Goal: Task Accomplishment & Management: Manage account settings

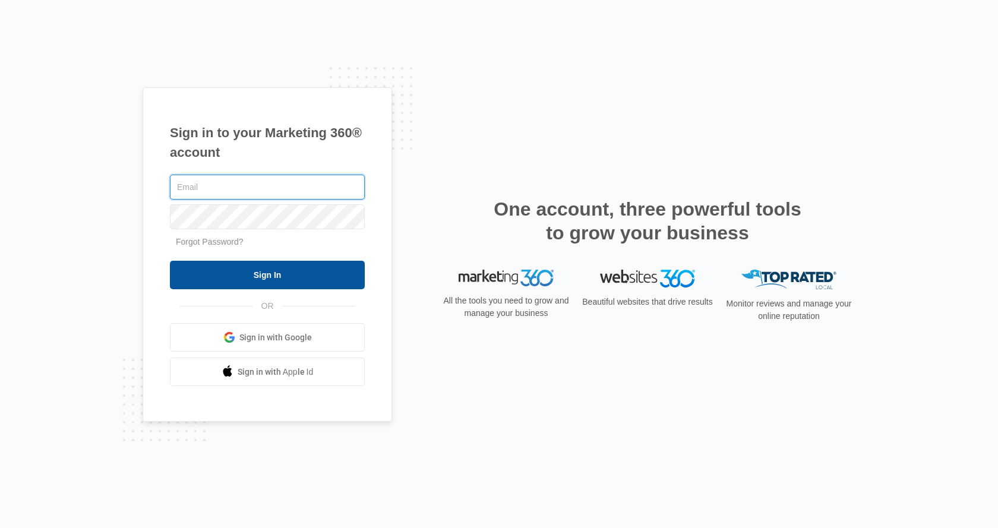
type input "[EMAIL_ADDRESS][DOMAIN_NAME]"
click at [254, 277] on input "Sign In" at bounding box center [267, 275] width 195 height 29
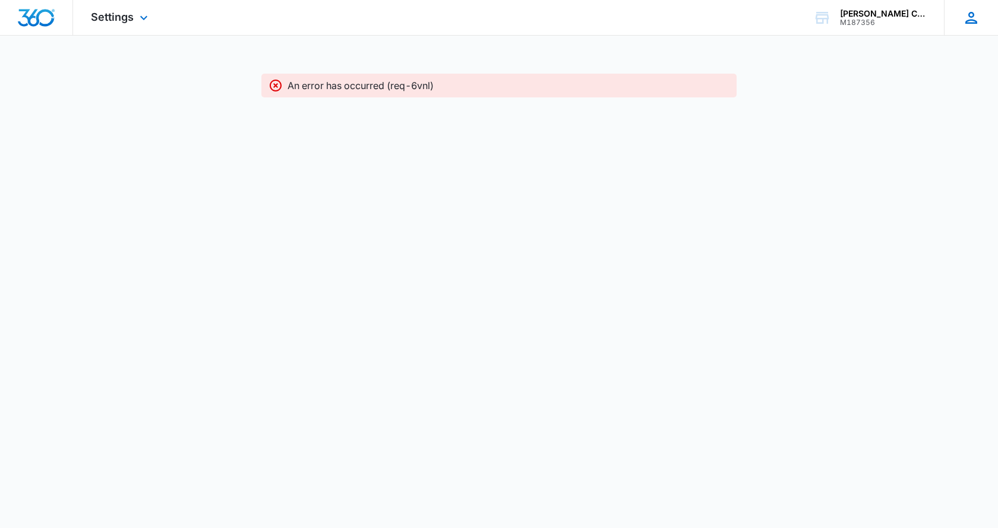
click at [981, 17] on div "nb n buckel nbuckel@christihublerauto.com My Profile Notifications Support Logo…" at bounding box center [971, 17] width 54 height 35
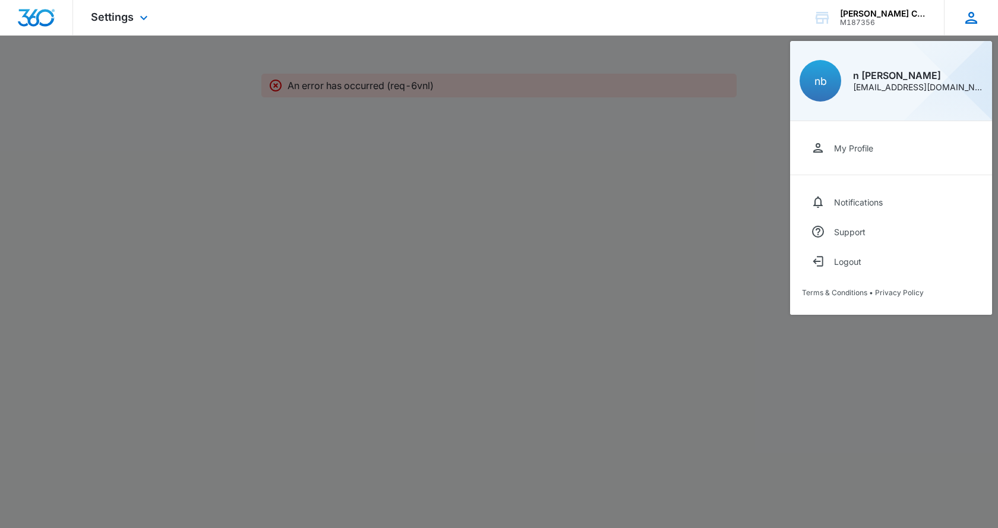
click at [978, 15] on icon at bounding box center [972, 18] width 18 height 18
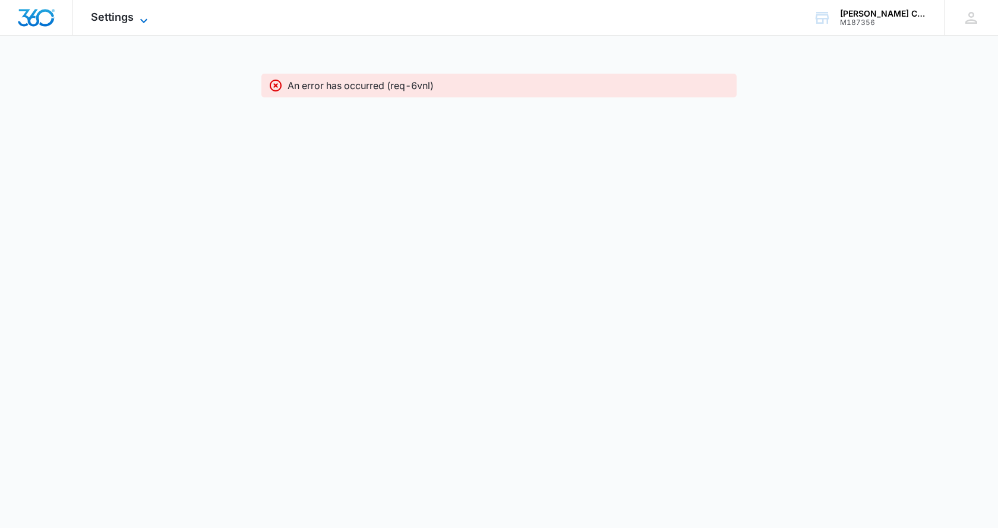
click at [116, 21] on span "Settings" at bounding box center [112, 17] width 43 height 12
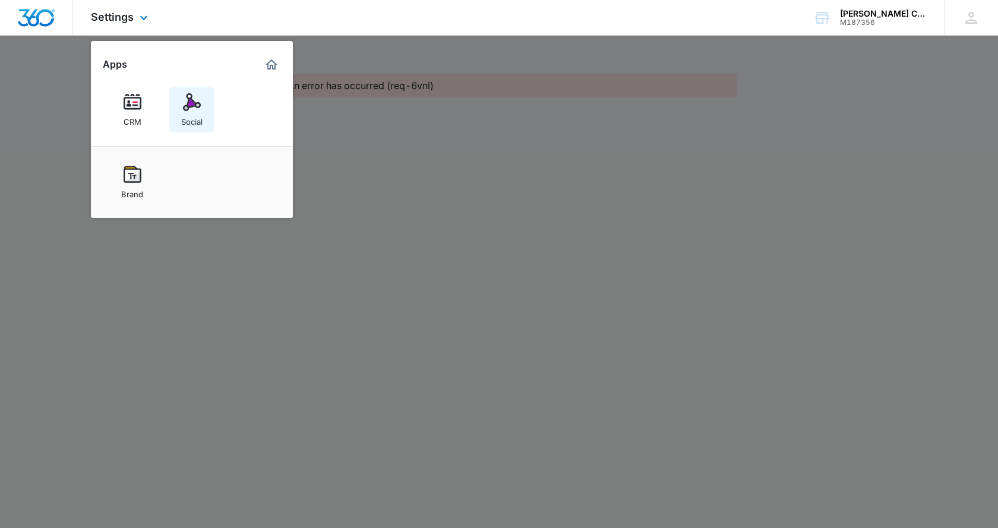
click at [197, 100] on img at bounding box center [192, 102] width 18 height 18
